Goal: Transaction & Acquisition: Purchase product/service

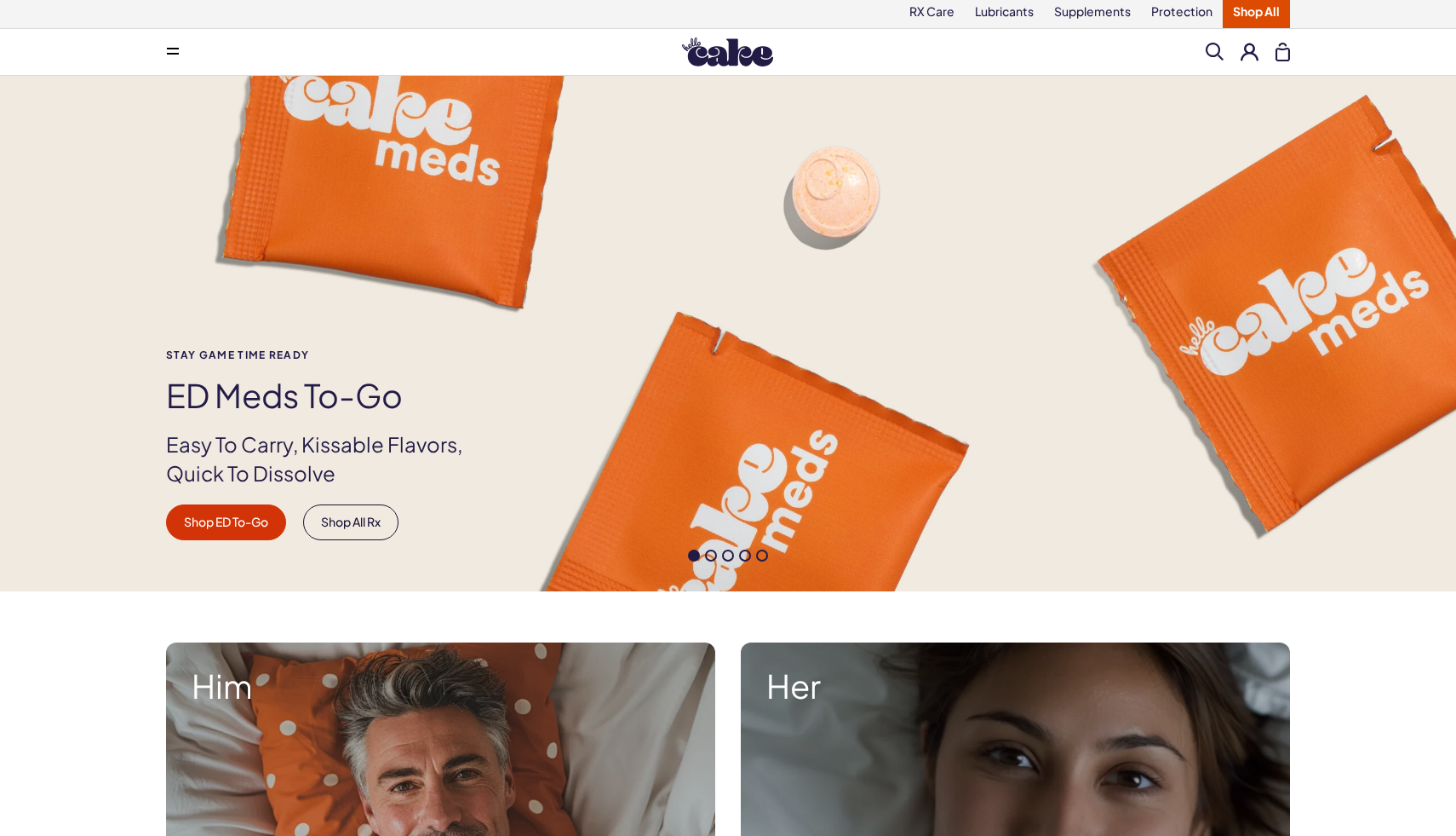
click at [181, 64] on button at bounding box center [173, 51] width 34 height 34
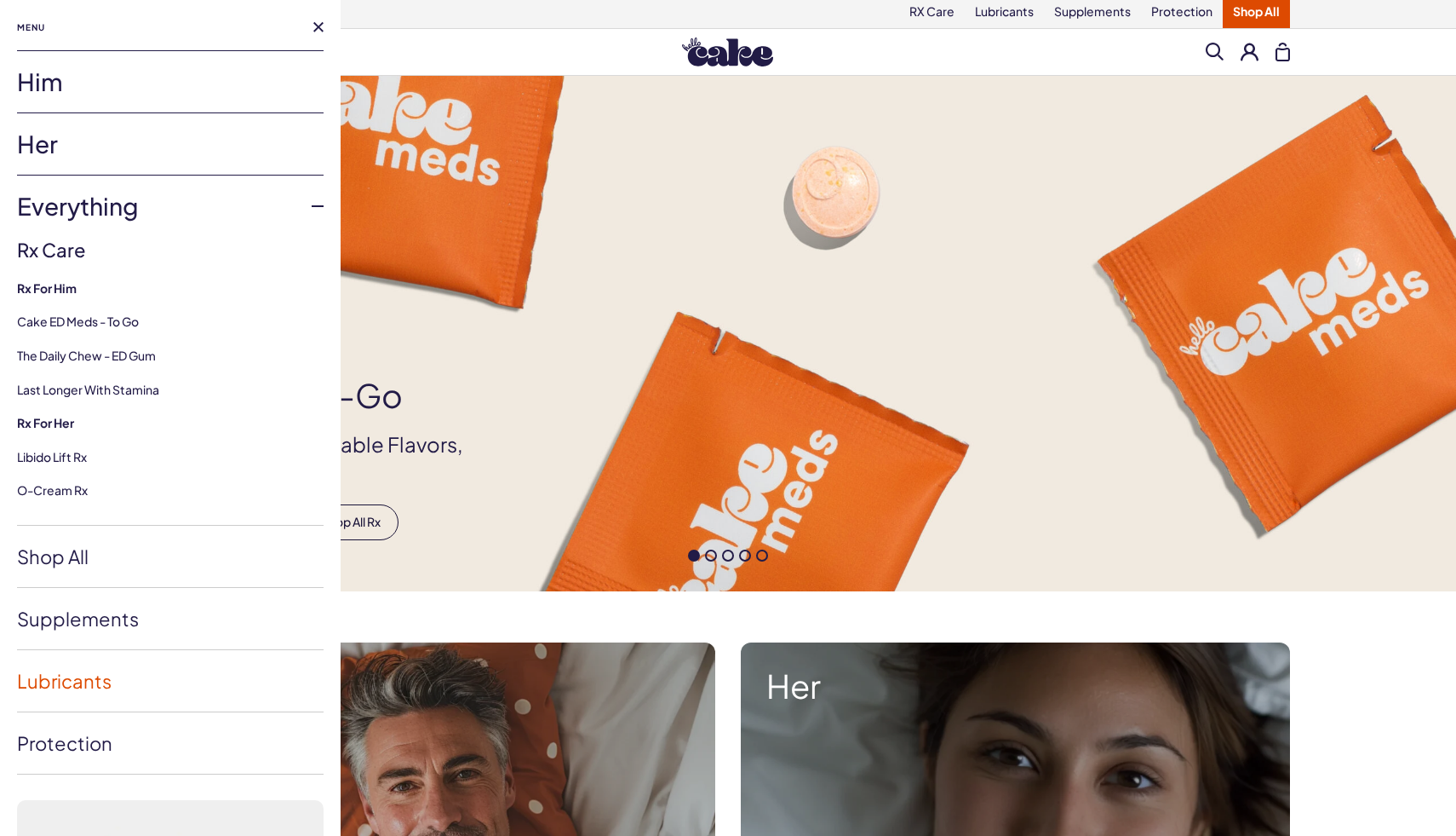
click at [103, 662] on link "Lubricants" at bounding box center [170, 680] width 306 height 61
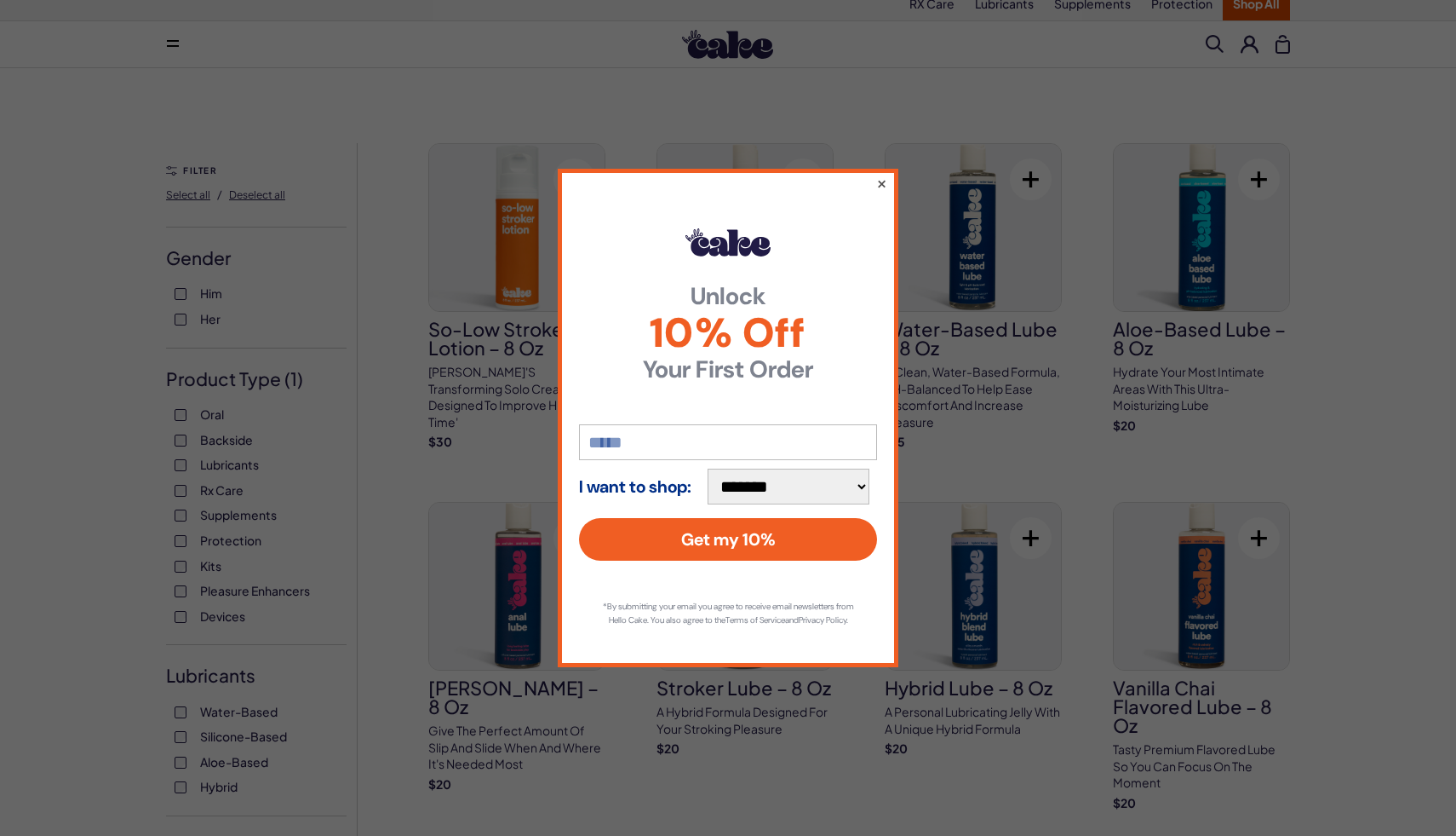
click at [877, 173] on button "×" at bounding box center [882, 183] width 11 height 20
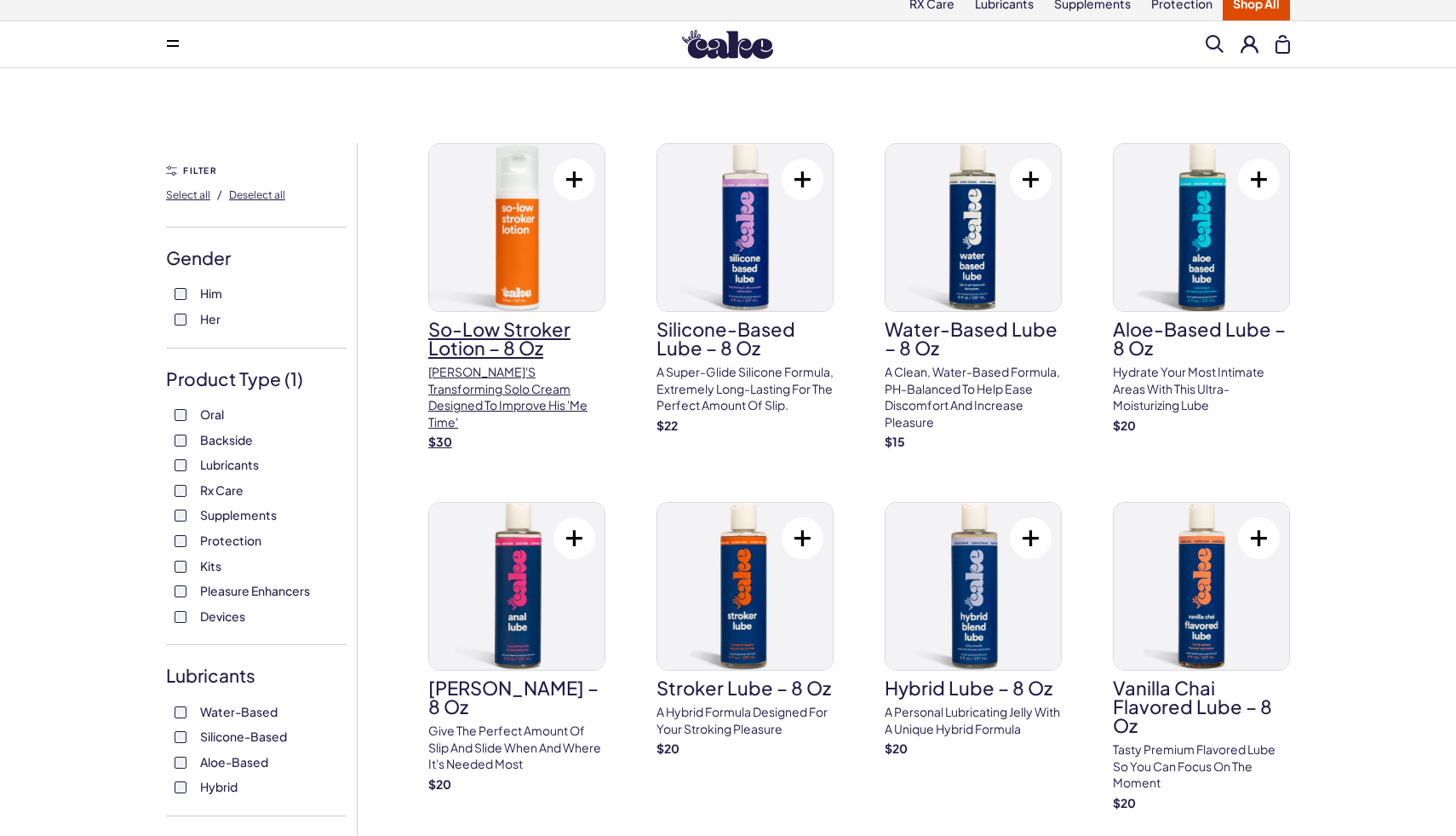
click at [504, 393] on p "[PERSON_NAME]'s transforming solo cream designed to improve his 'me time'" at bounding box center [517, 396] width 177 height 66
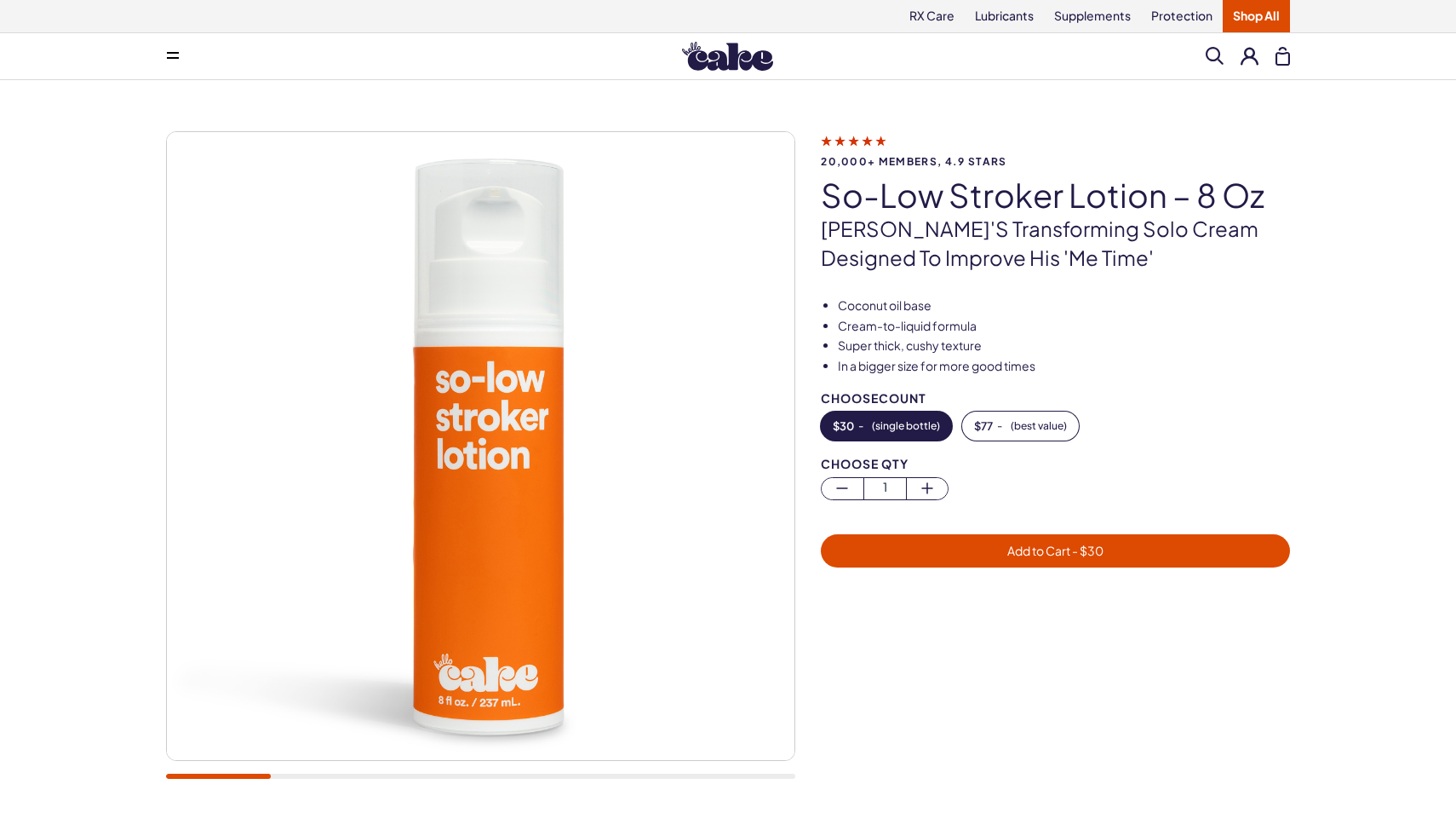
click at [322, 778] on div at bounding box center [480, 776] width 629 height 5
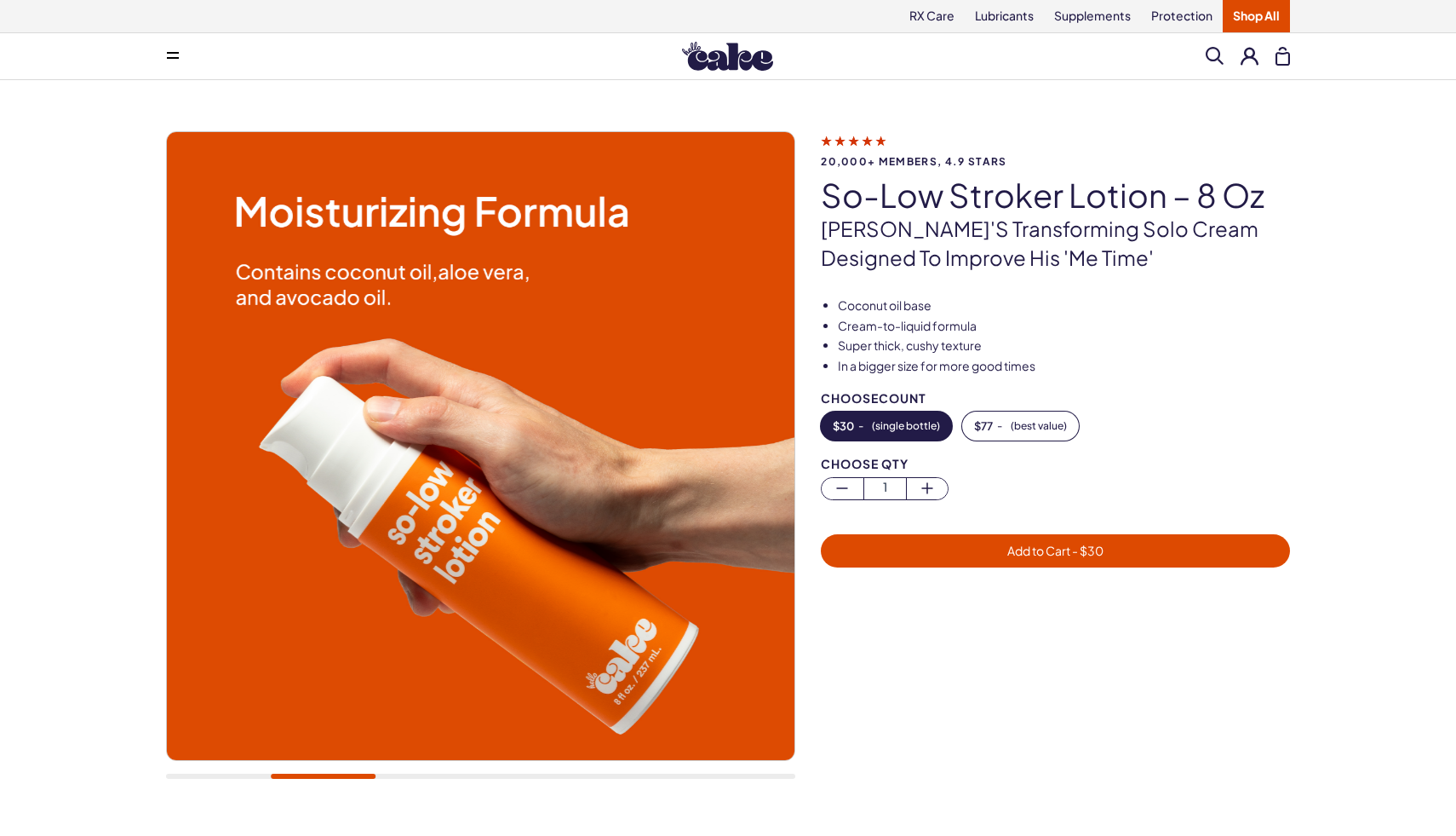
click at [433, 786] on div at bounding box center [480, 463] width 629 height 665
click at [433, 773] on div at bounding box center [480, 776] width 629 height 5
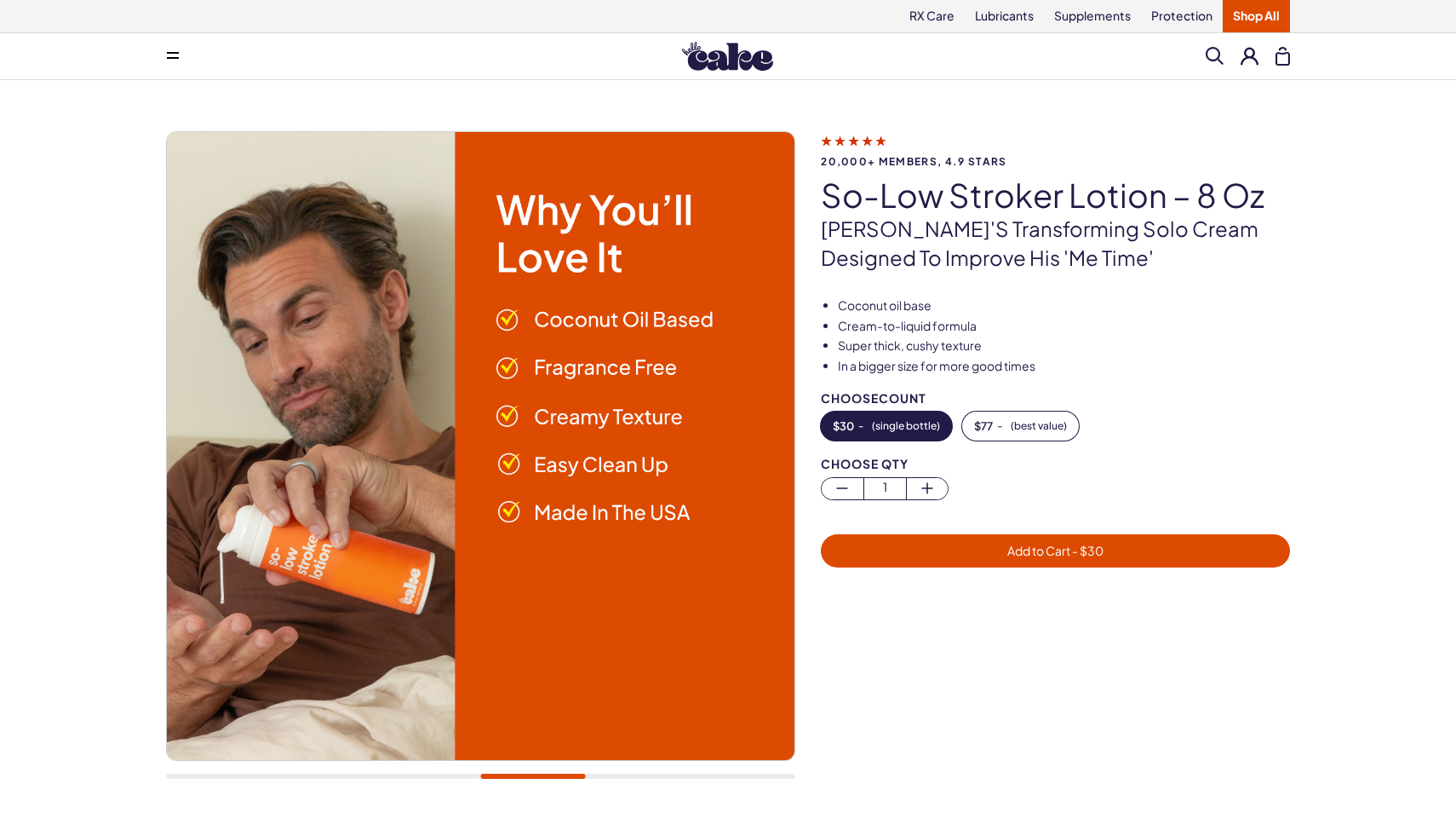
click at [533, 774] on div at bounding box center [480, 776] width 629 height 5
click at [633, 781] on div at bounding box center [480, 463] width 629 height 665
click at [633, 773] on div at bounding box center [480, 776] width 629 height 5
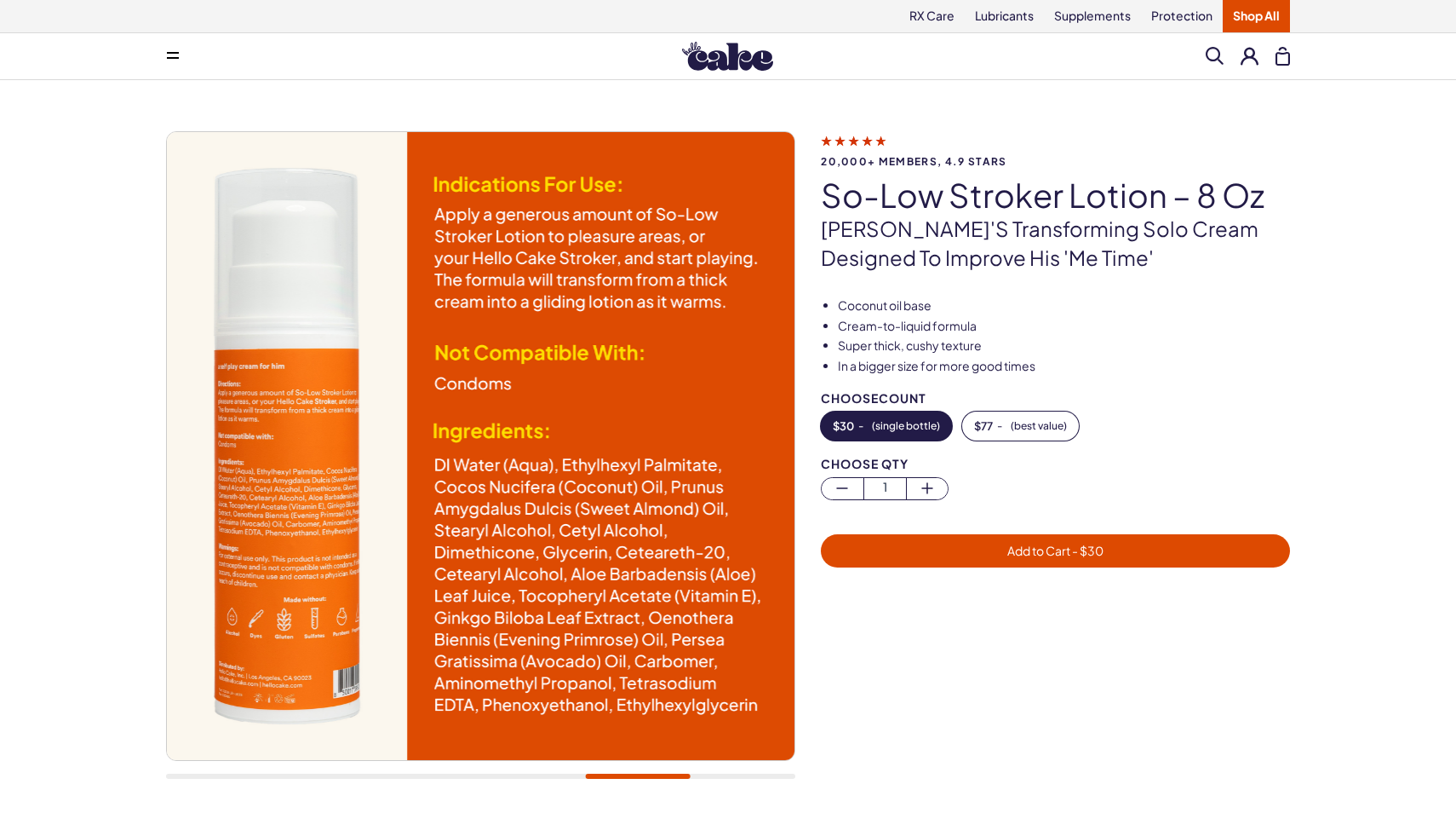
click at [739, 776] on div at bounding box center [480, 776] width 629 height 5
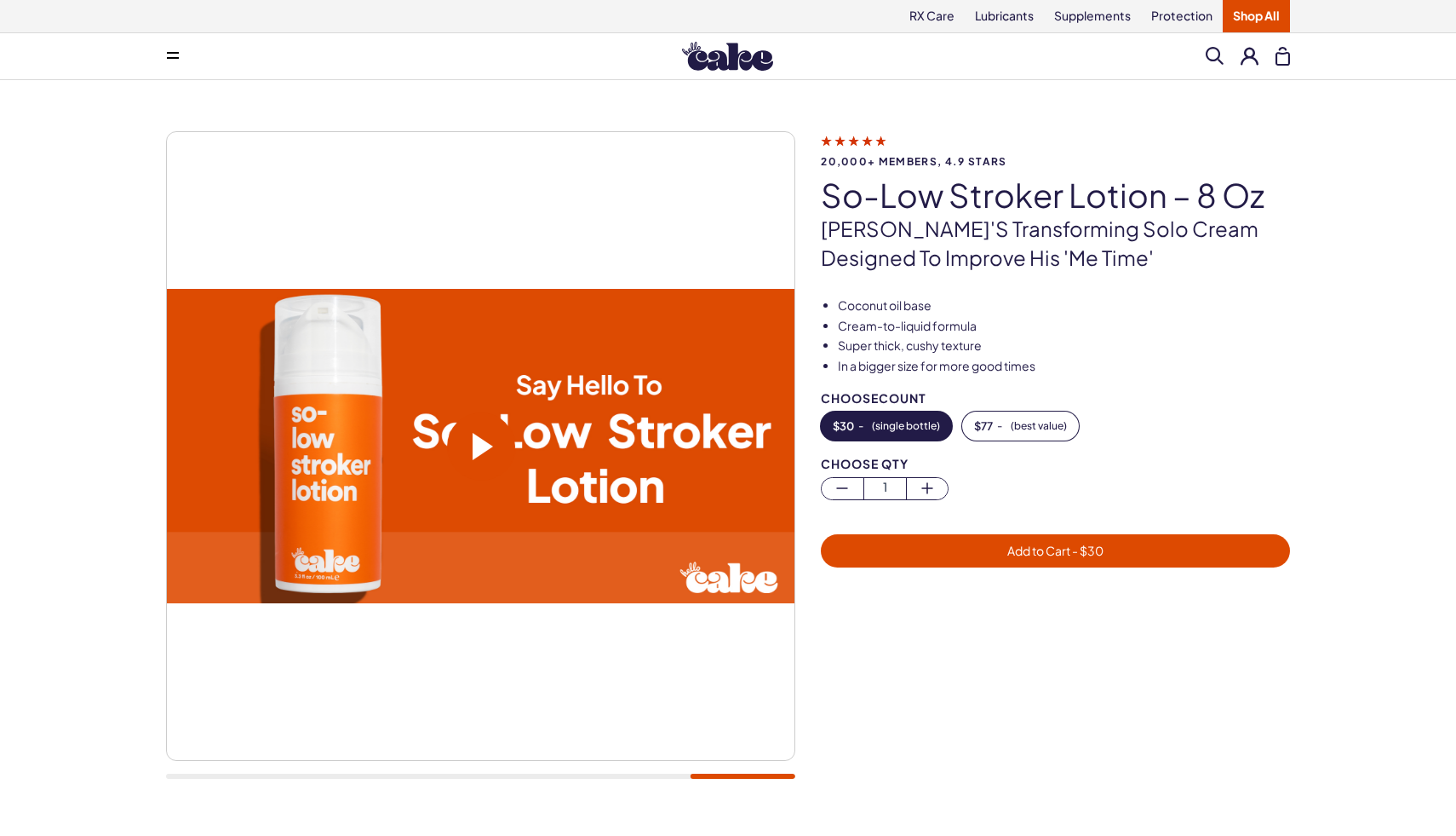
click at [534, 781] on div at bounding box center [480, 463] width 629 height 665
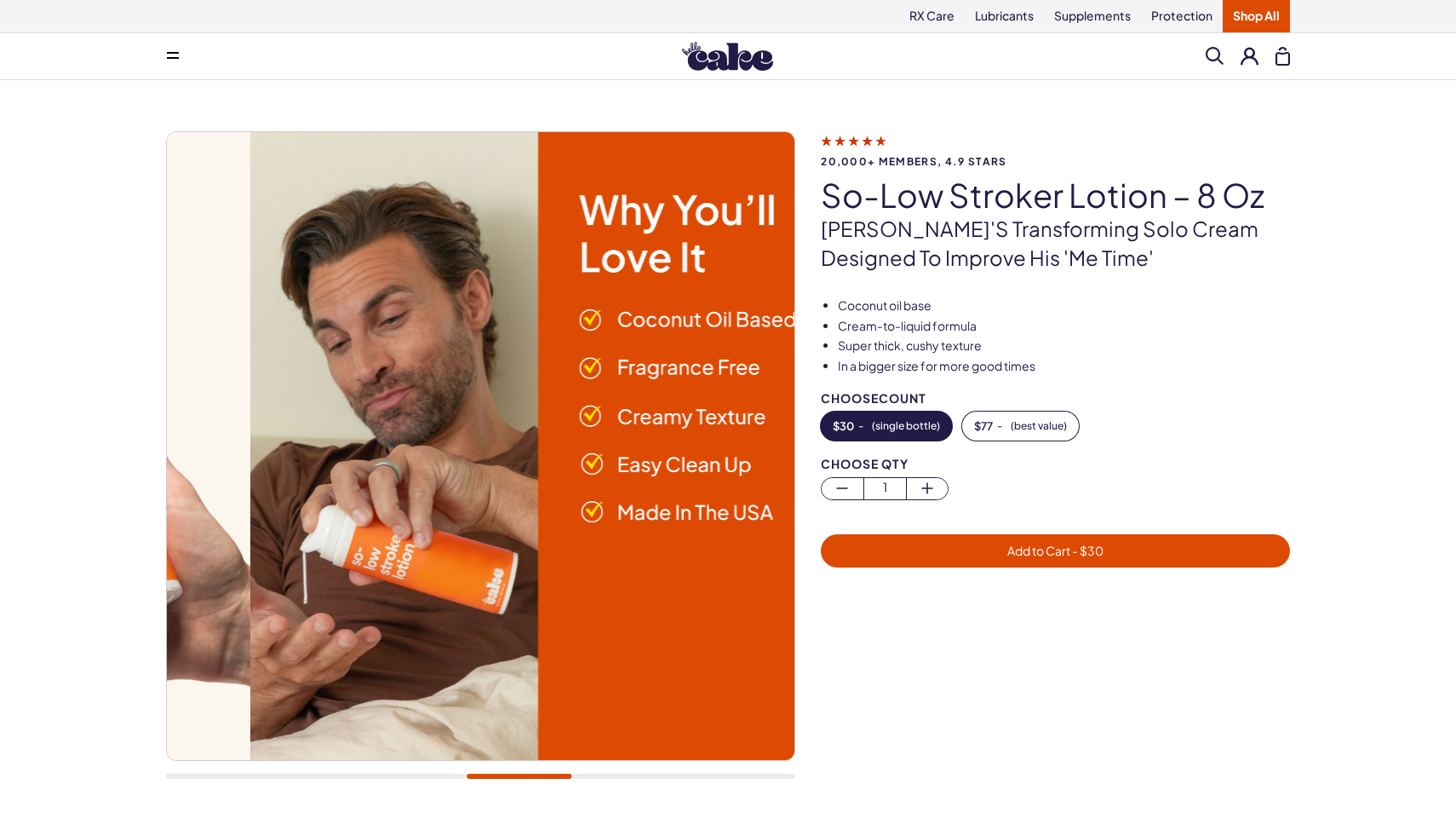
click at [519, 776] on div at bounding box center [480, 776] width 629 height 5
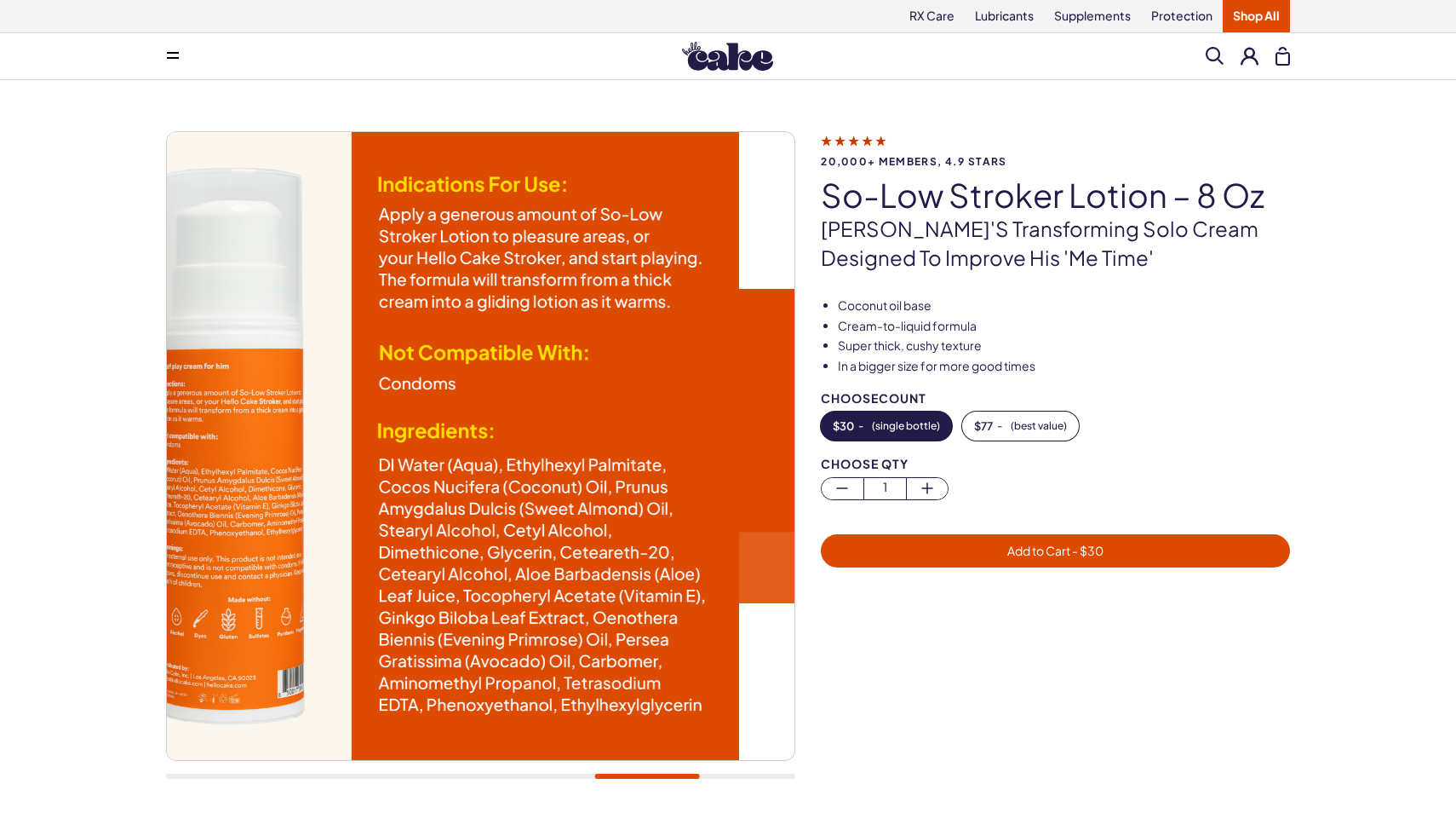
click at [647, 777] on div at bounding box center [480, 776] width 629 height 5
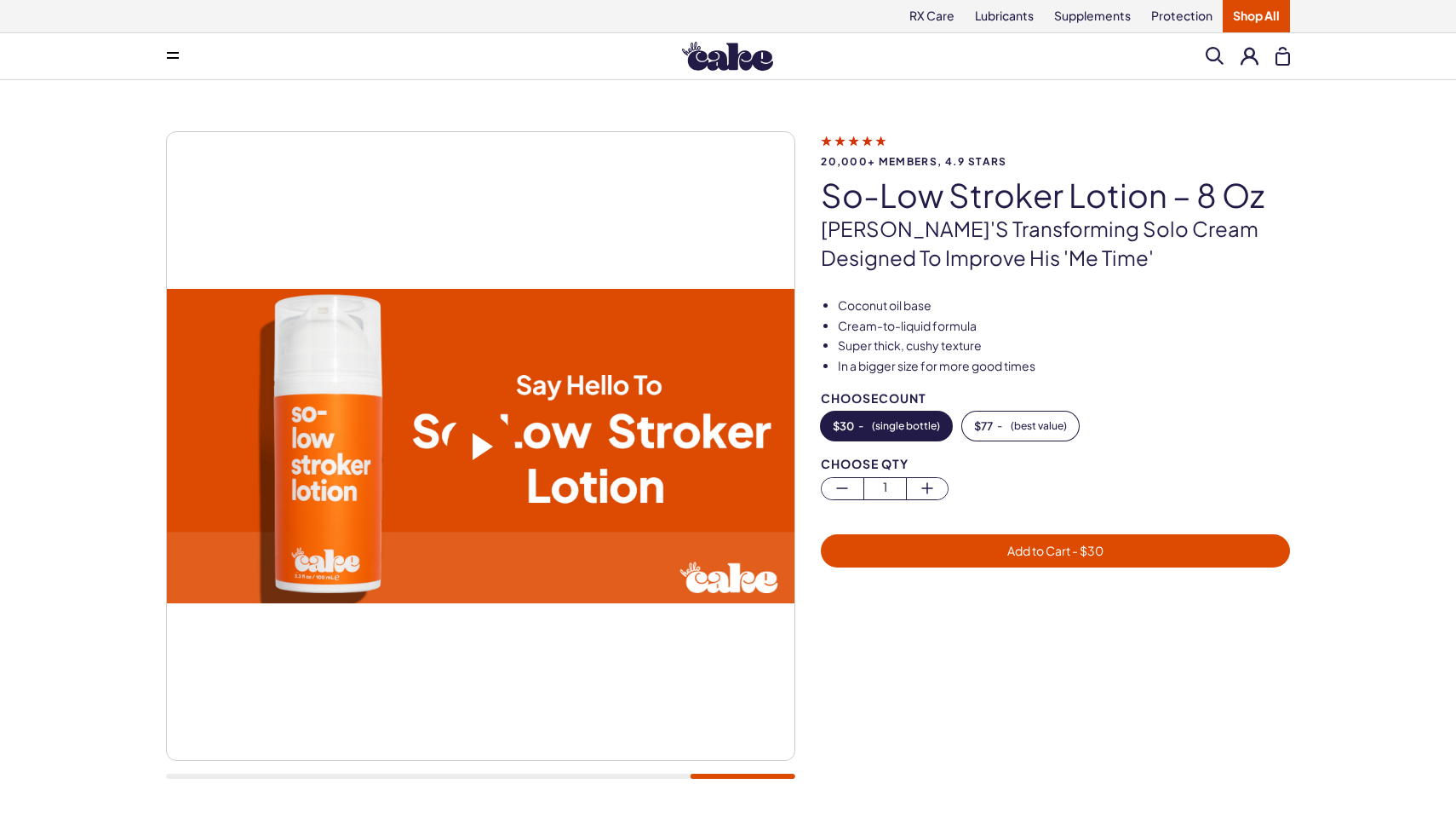
click at [745, 773] on div at bounding box center [480, 776] width 629 height 5
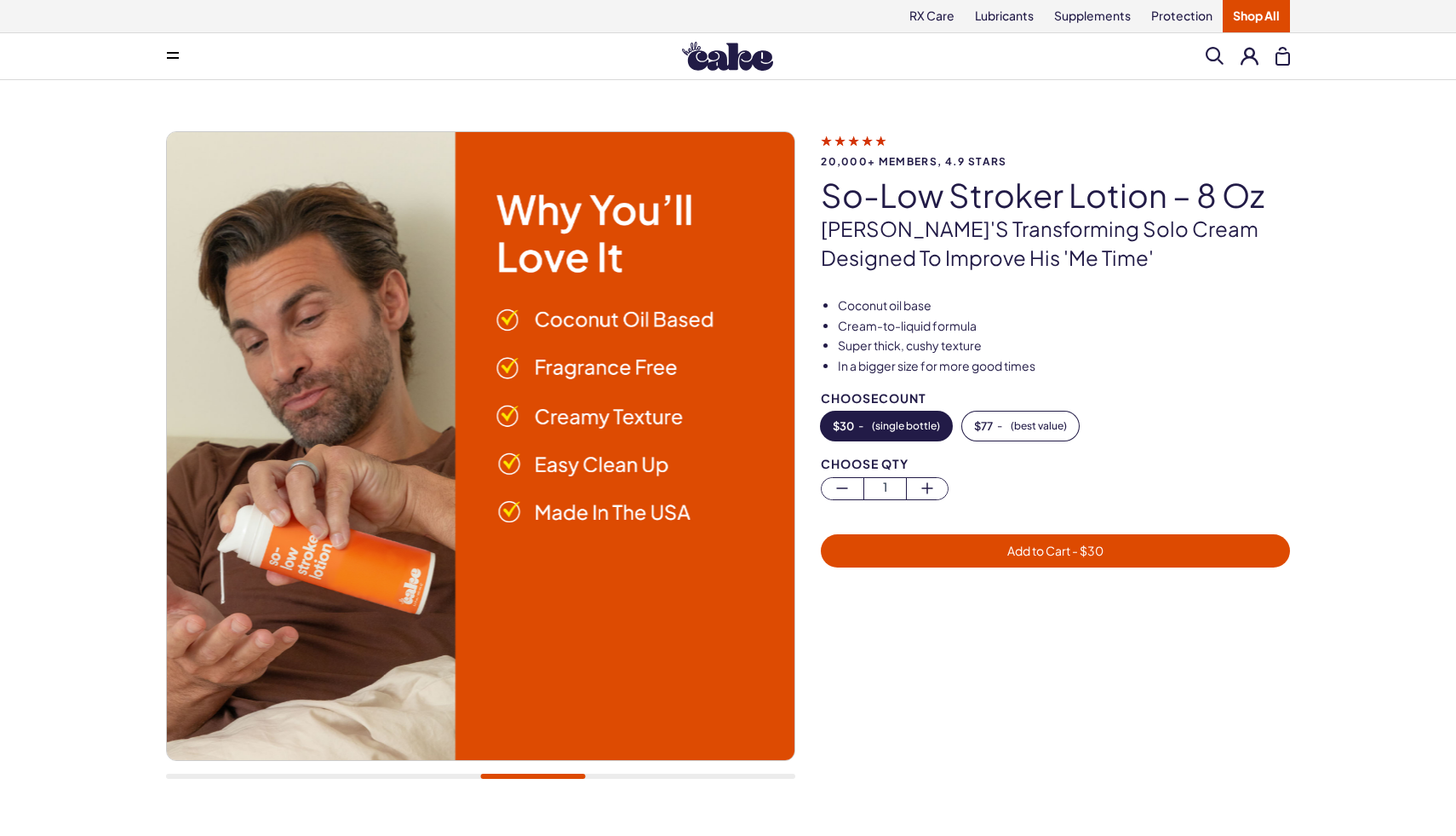
click at [177, 48] on button at bounding box center [173, 55] width 34 height 34
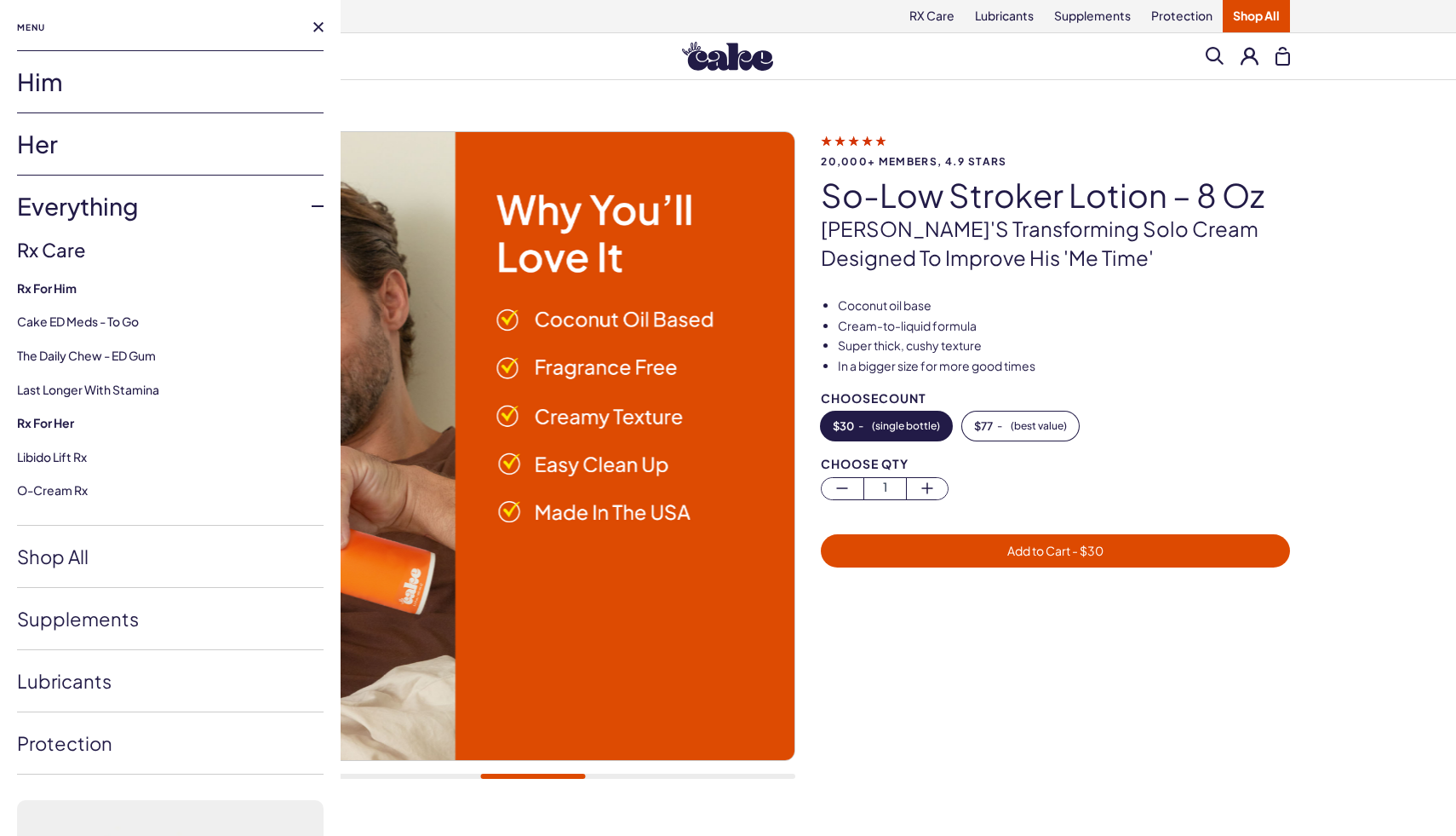
click at [84, 85] on link "Him" at bounding box center [170, 81] width 306 height 61
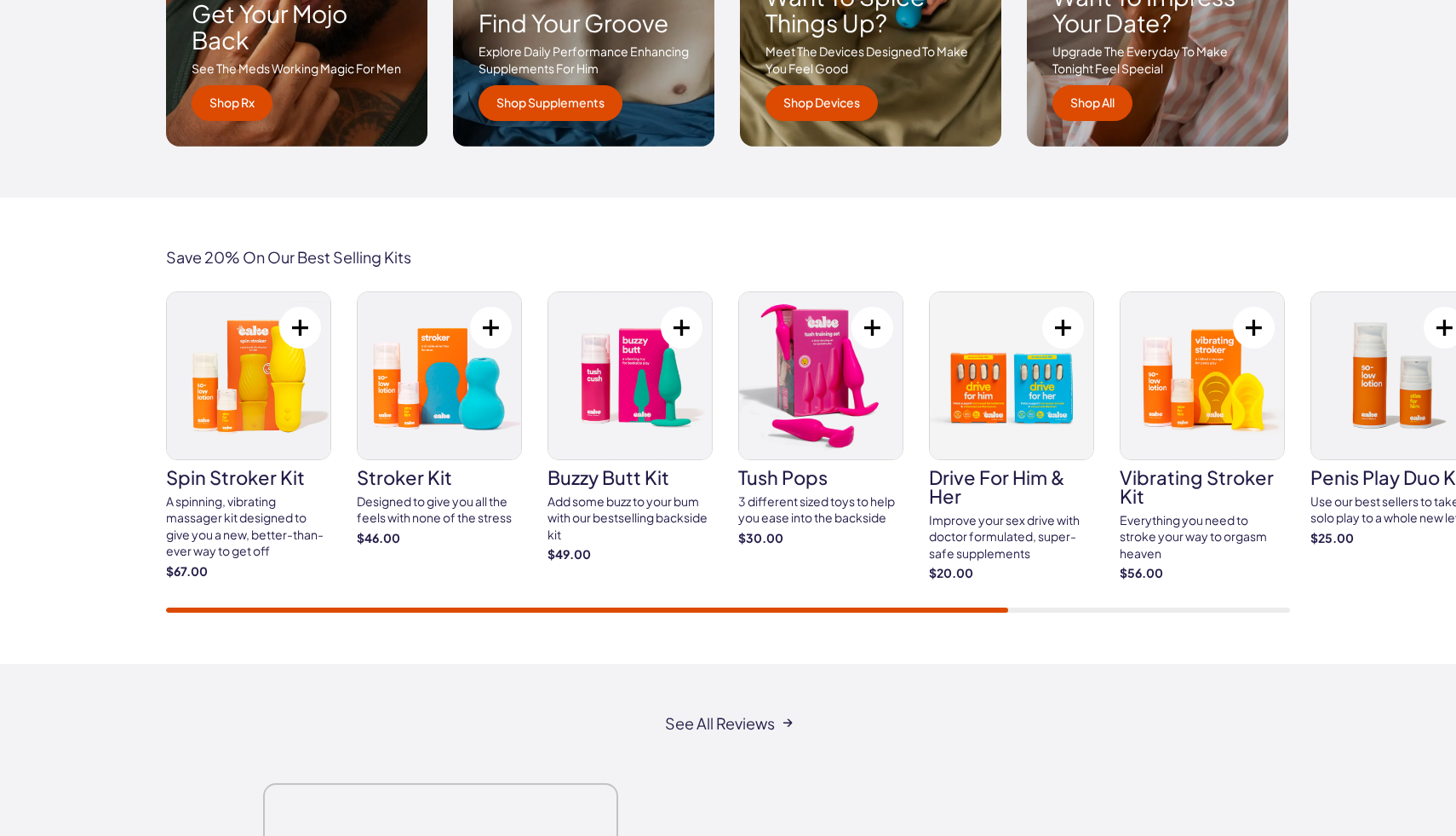
scroll to position [2812, 0]
